Goal: Task Accomplishment & Management: Use online tool/utility

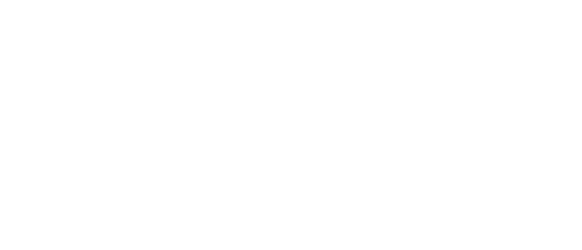
click at [541, 0] on html at bounding box center [291, 0] width 582 height 0
click at [542, 0] on html at bounding box center [291, 0] width 582 height 0
click at [539, 0] on html at bounding box center [291, 0] width 582 height 0
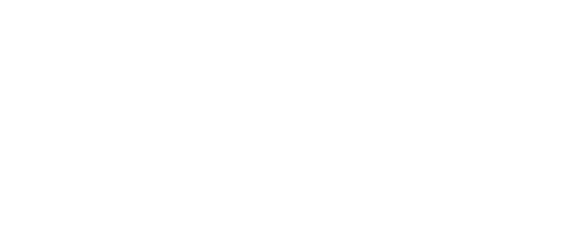
click at [539, 0] on html at bounding box center [291, 0] width 582 height 0
click at [542, 0] on html at bounding box center [291, 0] width 582 height 0
click at [537, 0] on html at bounding box center [291, 0] width 582 height 0
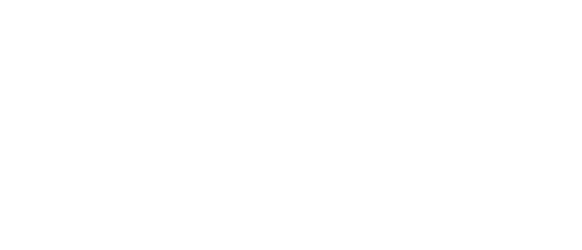
click at [537, 0] on html at bounding box center [291, 0] width 582 height 0
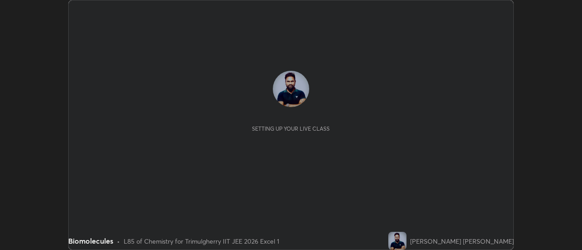
scroll to position [250, 581]
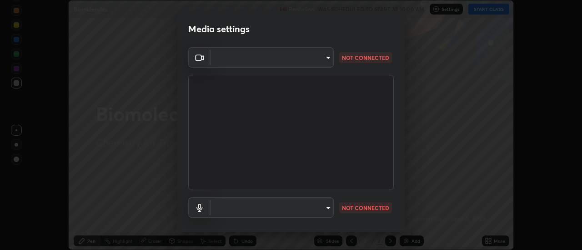
type input "c1743da8526a0aadeed10a62cbfcd2d4321df644c55b53bf1ad22bdce350b73d"
type input "communications"
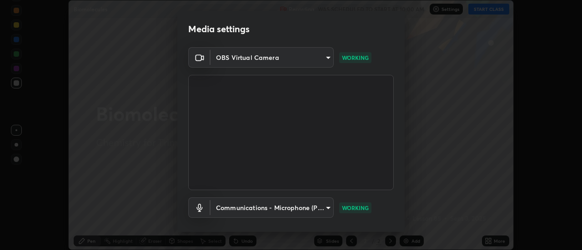
scroll to position [48, 0]
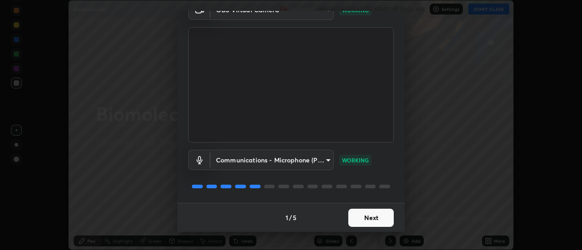
click at [384, 219] on button "Next" at bounding box center [370, 218] width 45 height 18
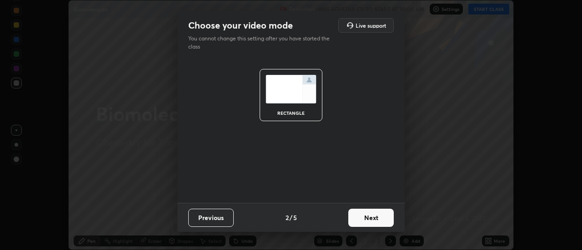
scroll to position [0, 0]
click at [384, 221] on button "Next" at bounding box center [370, 218] width 45 height 18
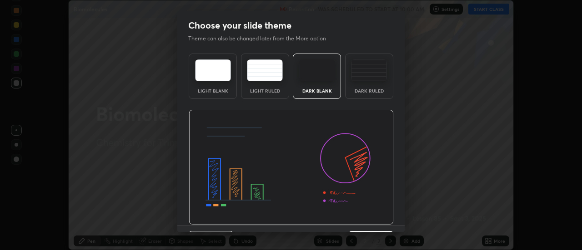
click at [385, 220] on img at bounding box center [291, 167] width 205 height 115
click at [387, 220] on img at bounding box center [291, 167] width 205 height 115
click at [388, 222] on img at bounding box center [291, 167] width 205 height 115
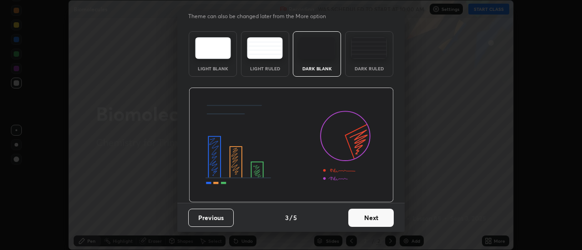
click at [387, 222] on button "Next" at bounding box center [370, 218] width 45 height 18
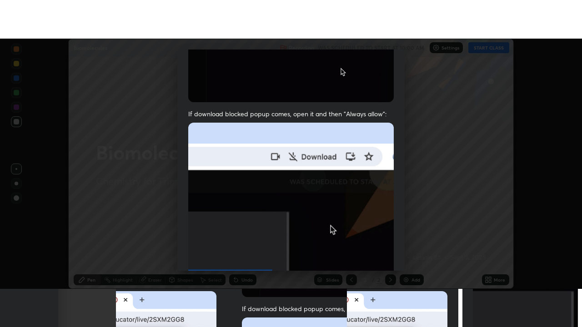
scroll to position [233, 0]
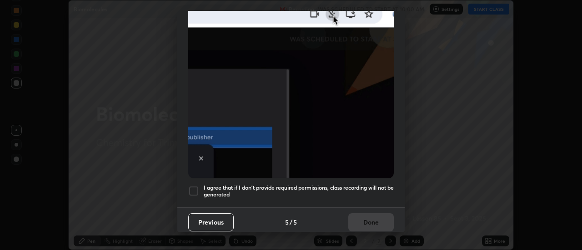
click at [196, 187] on div at bounding box center [193, 191] width 11 height 11
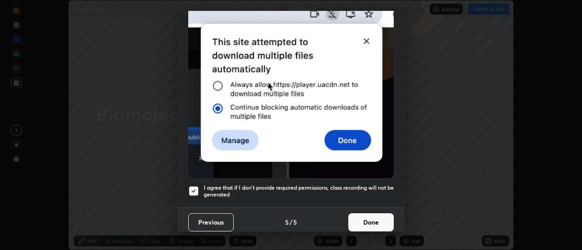
click at [369, 214] on button "Done" at bounding box center [370, 223] width 45 height 18
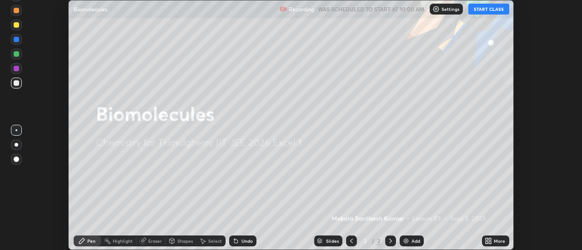
click at [490, 13] on button "START CLASS" at bounding box center [488, 9] width 41 height 11
click at [490, 240] on icon at bounding box center [490, 240] width 2 height 2
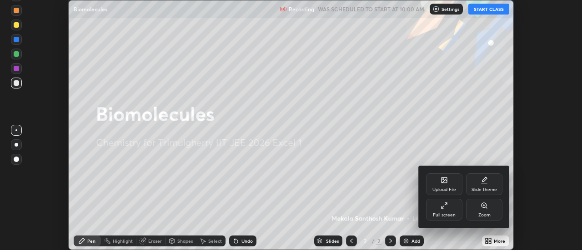
click at [452, 211] on div "Full screen" at bounding box center [444, 210] width 36 height 22
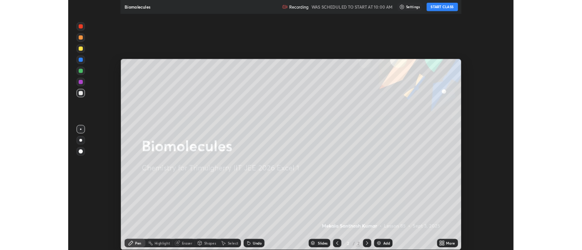
scroll to position [327, 582]
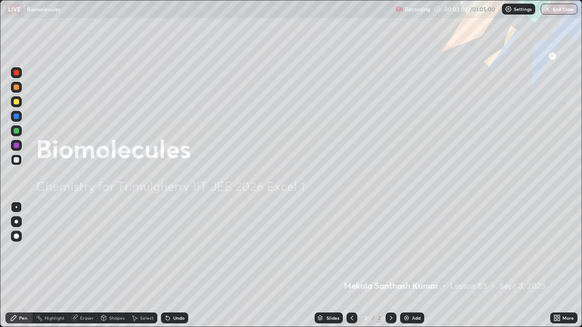
click at [417, 250] on div "Add" at bounding box center [416, 318] width 9 height 5
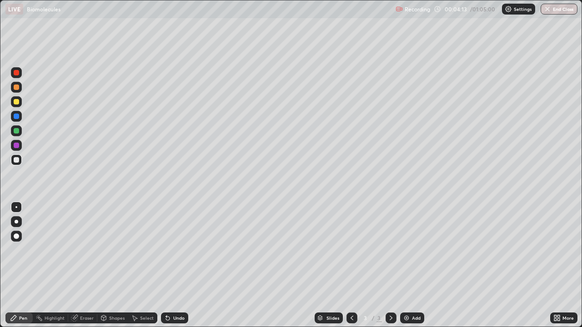
click at [18, 102] on div at bounding box center [16, 101] width 5 height 5
click at [407, 250] on img at bounding box center [406, 317] width 7 height 7
click at [16, 164] on div at bounding box center [16, 160] width 11 height 11
click at [166, 250] on icon at bounding box center [168, 319] width 4 height 4
click at [17, 130] on div at bounding box center [16, 130] width 5 height 5
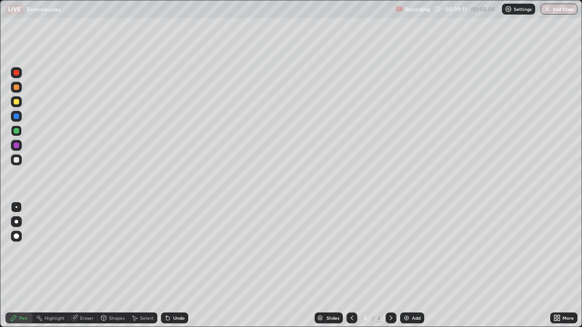
click at [350, 250] on icon at bounding box center [351, 317] width 7 height 7
click at [394, 250] on div at bounding box center [390, 318] width 11 height 11
click at [390, 250] on icon at bounding box center [390, 317] width 7 height 7
click at [412, 250] on div "Add" at bounding box center [416, 318] width 9 height 5
click at [351, 250] on icon at bounding box center [351, 317] width 7 height 7
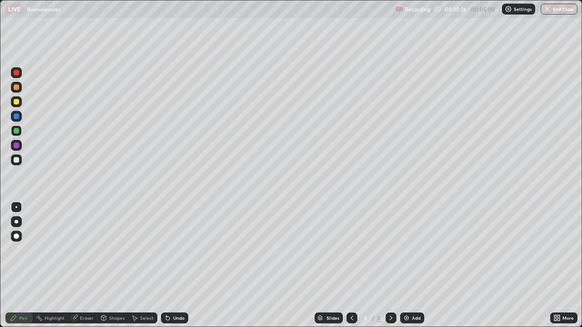
click at [393, 250] on div at bounding box center [390, 318] width 11 height 11
click at [350, 250] on icon at bounding box center [351, 318] width 3 height 5
click at [351, 250] on icon at bounding box center [351, 317] width 7 height 7
click at [387, 250] on div at bounding box center [390, 318] width 11 height 11
click at [388, 250] on icon at bounding box center [390, 317] width 7 height 7
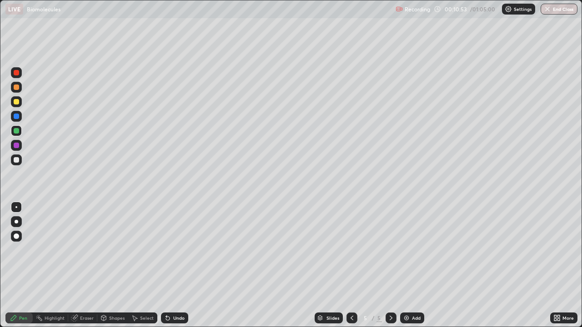
click at [390, 250] on icon at bounding box center [390, 317] width 7 height 7
click at [85, 250] on div "Eraser" at bounding box center [82, 318] width 29 height 11
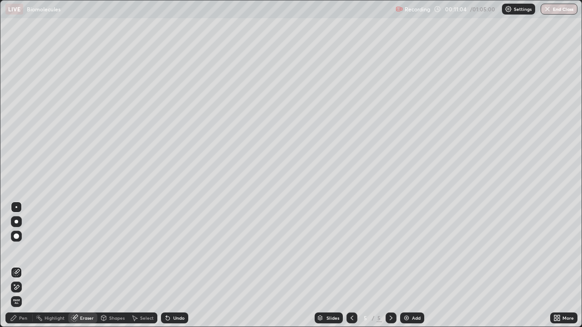
click at [24, 250] on div "Pen" at bounding box center [18, 318] width 27 height 11
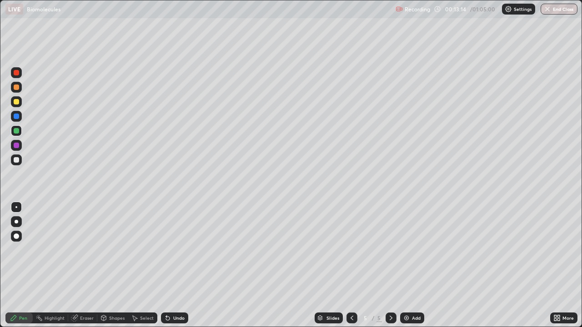
click at [351, 250] on icon at bounding box center [351, 317] width 7 height 7
click at [351, 250] on icon at bounding box center [351, 318] width 3 height 5
click at [386, 250] on div at bounding box center [390, 318] width 11 height 11
click at [350, 250] on icon at bounding box center [351, 318] width 3 height 5
click at [390, 250] on icon at bounding box center [390, 317] width 7 height 7
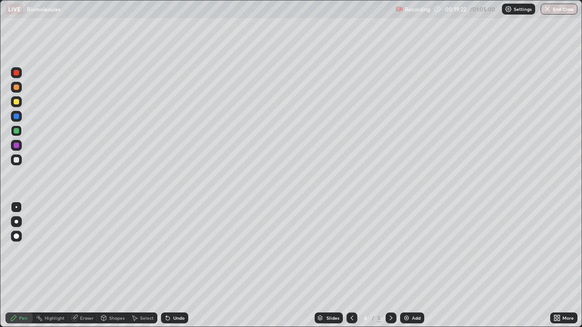
click at [390, 250] on icon at bounding box center [390, 317] width 7 height 7
click at [411, 250] on div "Add" at bounding box center [412, 318] width 24 height 11
click at [17, 160] on div at bounding box center [16, 159] width 5 height 5
click at [350, 250] on icon at bounding box center [351, 317] width 7 height 7
click at [395, 250] on div at bounding box center [390, 318] width 11 height 11
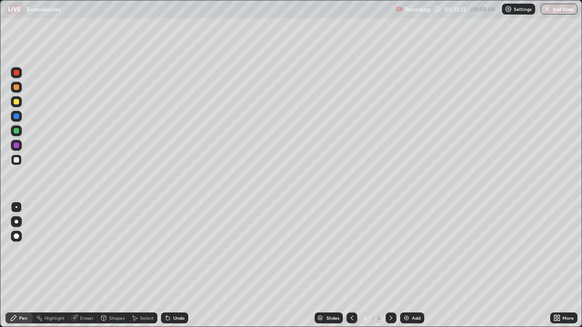
click at [20, 90] on div at bounding box center [16, 87] width 11 height 11
click at [170, 250] on div "Undo" at bounding box center [174, 318] width 27 height 11
click at [170, 250] on icon at bounding box center [167, 317] width 7 height 7
click at [166, 250] on icon at bounding box center [168, 319] width 4 height 4
click at [84, 250] on div "Eraser" at bounding box center [87, 318] width 14 height 5
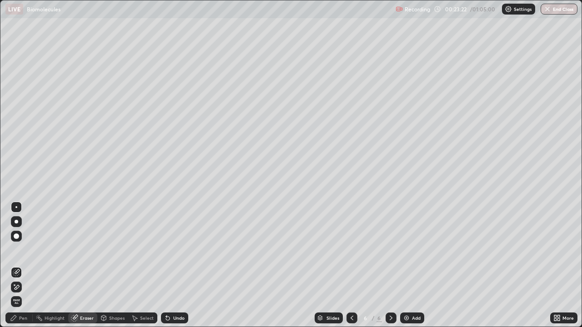
click at [23, 250] on div "Pen" at bounding box center [23, 318] width 8 height 5
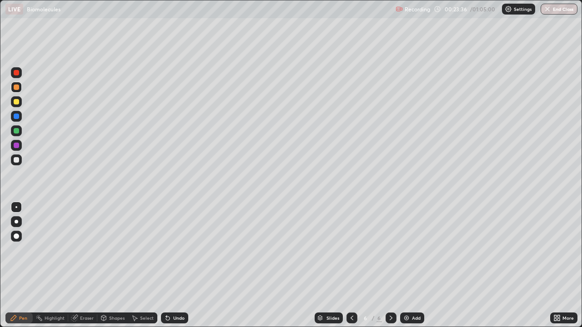
click at [18, 131] on div at bounding box center [16, 130] width 5 height 5
click at [166, 250] on icon at bounding box center [166, 316] width 1 height 1
click at [16, 160] on div at bounding box center [16, 159] width 5 height 5
click at [407, 250] on img at bounding box center [406, 317] width 7 height 7
click at [389, 250] on icon at bounding box center [390, 317] width 7 height 7
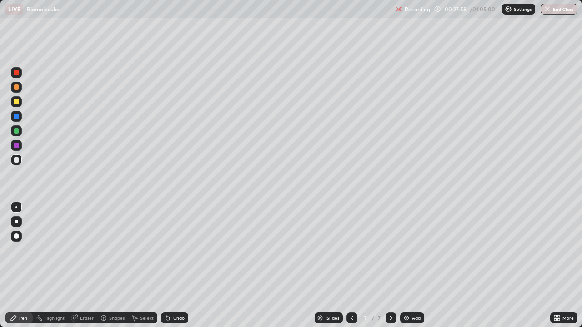
click at [351, 250] on icon at bounding box center [351, 317] width 7 height 7
click at [387, 250] on icon at bounding box center [390, 317] width 7 height 7
click at [355, 250] on div at bounding box center [351, 318] width 11 height 18
click at [394, 250] on div at bounding box center [390, 318] width 11 height 11
click at [17, 131] on div at bounding box center [16, 130] width 5 height 5
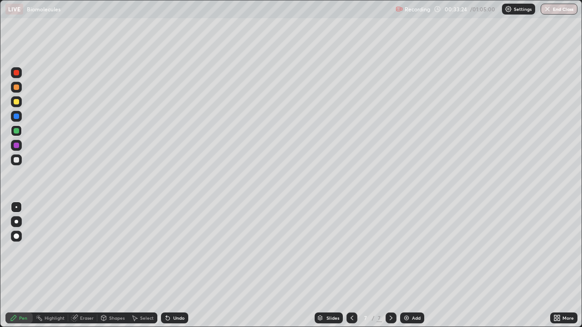
click at [351, 250] on icon at bounding box center [351, 317] width 7 height 7
click at [389, 250] on icon at bounding box center [390, 317] width 7 height 7
click at [391, 250] on div at bounding box center [390, 318] width 11 height 11
click at [412, 250] on div "Add" at bounding box center [416, 318] width 9 height 5
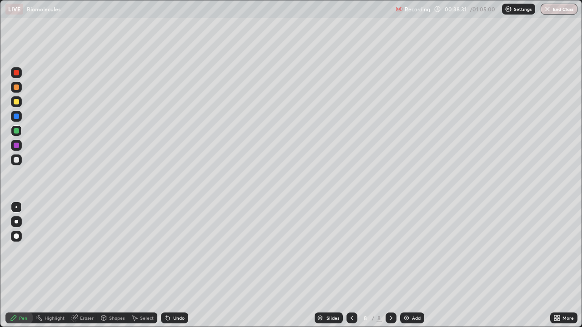
click at [16, 102] on div at bounding box center [16, 101] width 5 height 5
click at [166, 250] on icon at bounding box center [166, 316] width 1 height 1
click at [90, 250] on div "Eraser" at bounding box center [87, 318] width 14 height 5
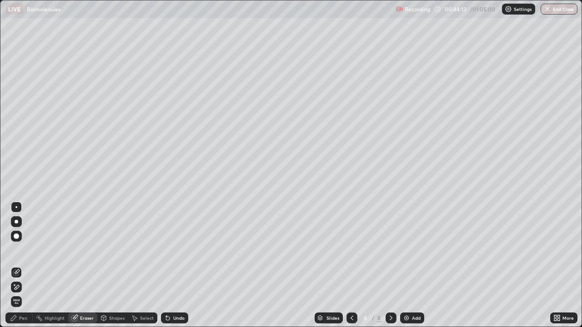
click at [22, 250] on div "Pen" at bounding box center [18, 318] width 27 height 11
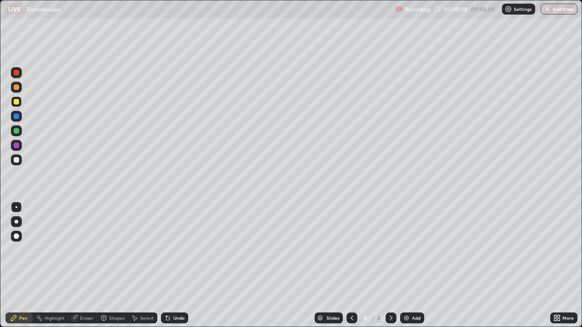
click at [412, 250] on div "Add" at bounding box center [416, 318] width 9 height 5
click at [16, 88] on div at bounding box center [16, 87] width 5 height 5
click at [85, 250] on div "Eraser" at bounding box center [87, 318] width 14 height 5
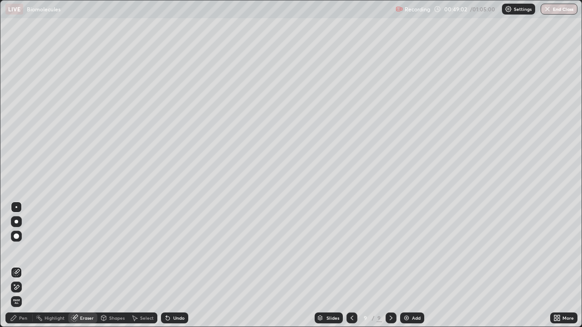
click at [20, 250] on div "Pen" at bounding box center [23, 318] width 8 height 5
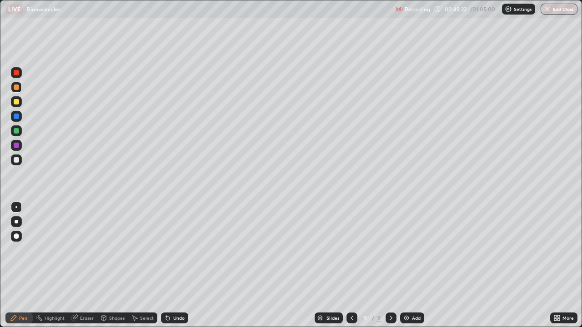
click at [20, 129] on div at bounding box center [16, 130] width 11 height 11
click at [403, 250] on img at bounding box center [406, 317] width 7 height 7
click at [19, 162] on div at bounding box center [16, 159] width 5 height 5
click at [356, 250] on div at bounding box center [351, 318] width 11 height 11
click at [390, 250] on icon at bounding box center [390, 317] width 7 height 7
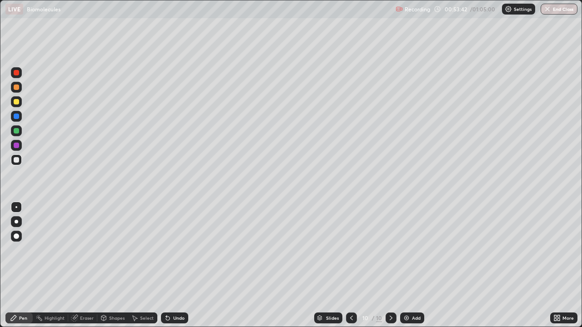
click at [18, 104] on div at bounding box center [16, 101] width 5 height 5
click at [166, 250] on icon at bounding box center [166, 316] width 1 height 1
click at [85, 250] on div "Eraser" at bounding box center [87, 318] width 14 height 5
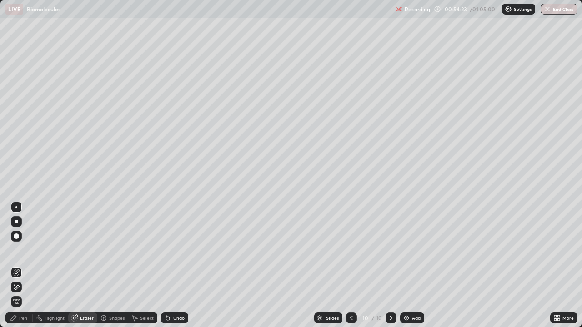
click at [114, 250] on div "Shapes" at bounding box center [112, 318] width 31 height 11
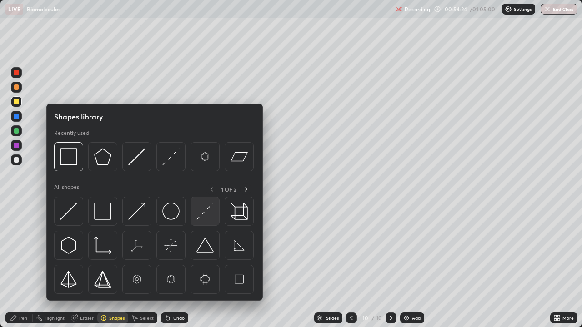
click at [201, 215] on img at bounding box center [204, 211] width 17 height 17
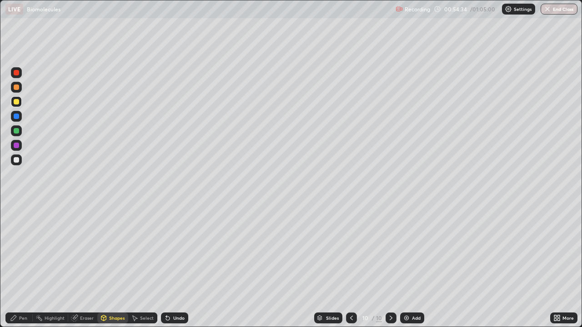
click at [29, 250] on div "Pen" at bounding box center [18, 318] width 27 height 11
click at [16, 126] on div at bounding box center [16, 130] width 11 height 11
click at [17, 102] on div at bounding box center [16, 101] width 5 height 5
click at [166, 250] on icon at bounding box center [168, 319] width 4 height 4
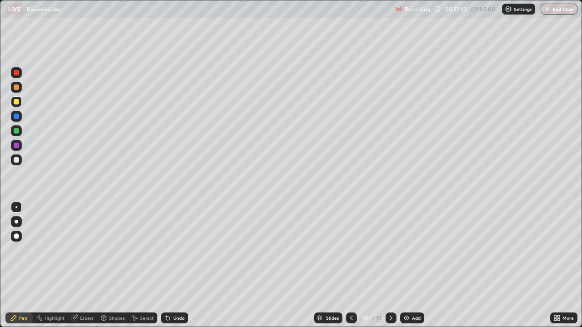
click at [166, 250] on icon at bounding box center [168, 319] width 4 height 4
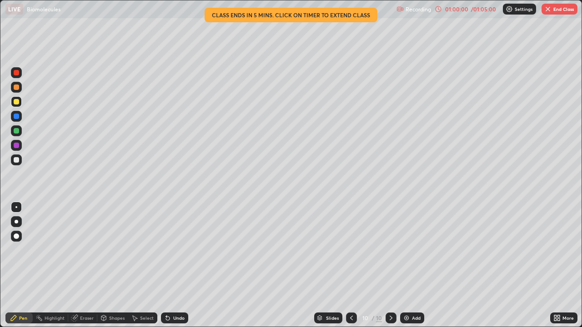
click at [16, 132] on div at bounding box center [16, 130] width 5 height 5
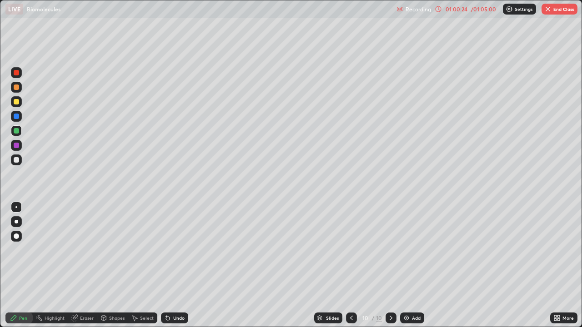
click at [350, 250] on icon at bounding box center [351, 317] width 7 height 7
click at [389, 250] on icon at bounding box center [390, 317] width 7 height 7
click at [351, 250] on icon at bounding box center [351, 317] width 7 height 7
click at [558, 250] on icon at bounding box center [558, 320] width 2 height 2
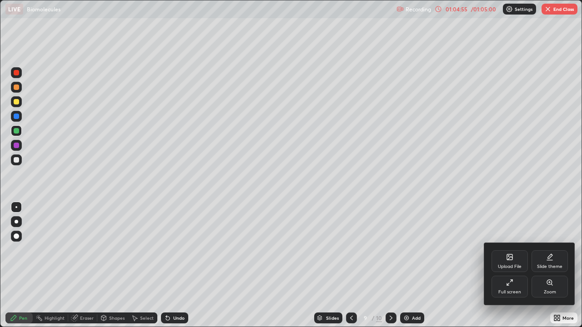
click at [505, 250] on div "Full screen" at bounding box center [509, 287] width 36 height 22
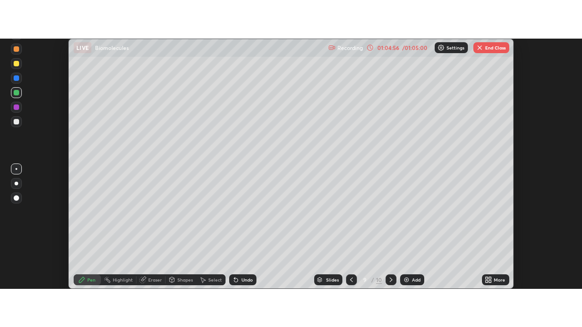
scroll to position [45196, 44865]
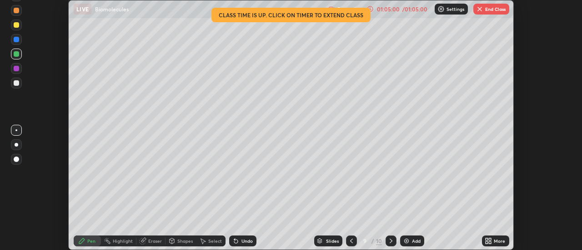
click at [497, 244] on div "More" at bounding box center [499, 241] width 11 height 5
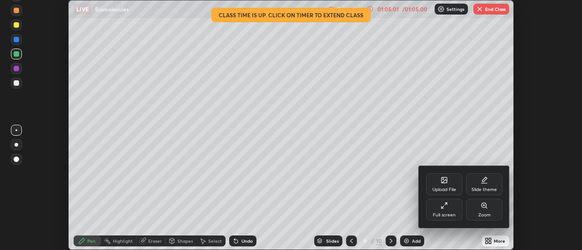
click at [454, 212] on div "Full screen" at bounding box center [444, 210] width 36 height 22
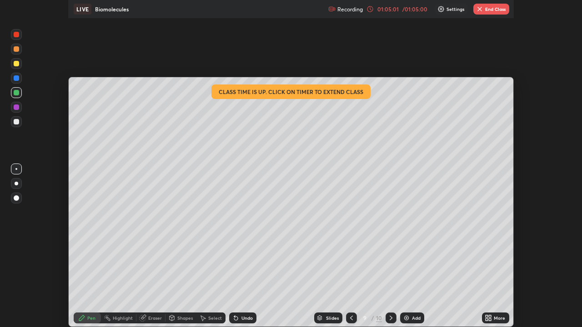
scroll to position [327, 582]
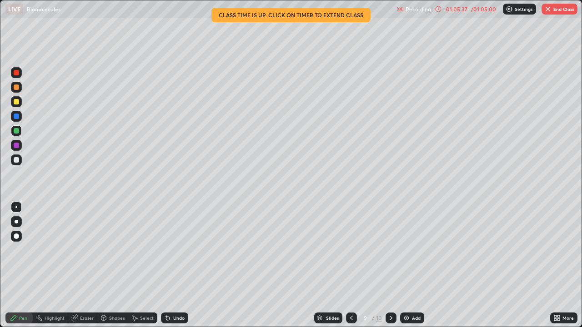
click at [390, 250] on div at bounding box center [390, 318] width 11 height 11
click at [350, 250] on icon at bounding box center [351, 317] width 7 height 7
click at [390, 250] on icon at bounding box center [390, 317] width 7 height 7
click at [347, 250] on div at bounding box center [351, 318] width 11 height 11
click at [391, 250] on icon at bounding box center [390, 317] width 7 height 7
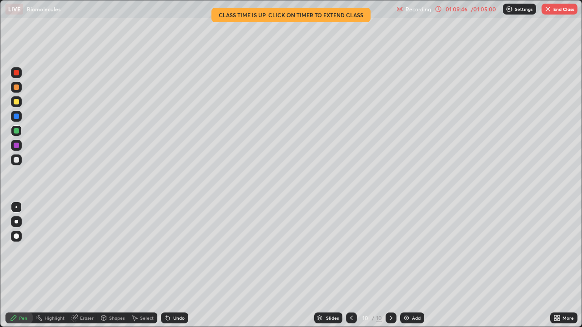
click at [564, 6] on button "End Class" at bounding box center [559, 9] width 36 height 11
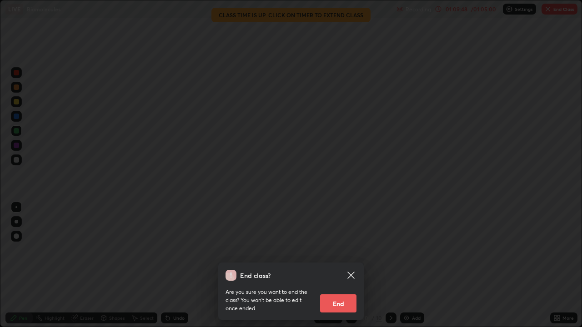
click at [346, 250] on button "End" at bounding box center [338, 303] width 36 height 18
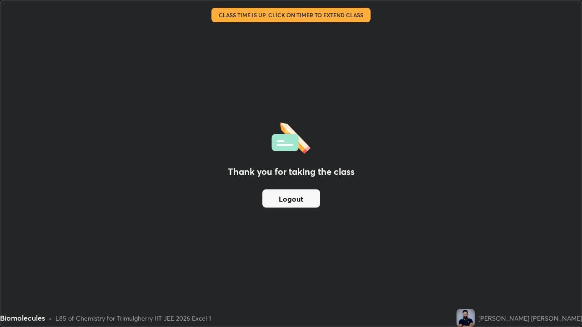
click at [307, 195] on button "Logout" at bounding box center [291, 199] width 58 height 18
